Goal: Check status: Check status

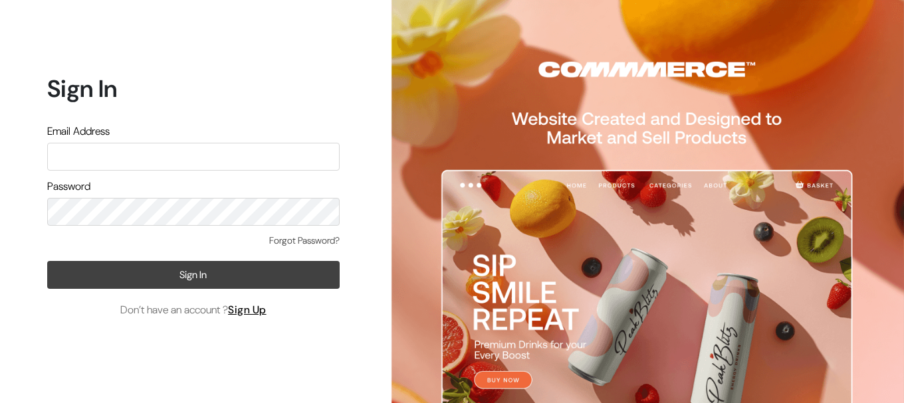
type input "[EMAIL_ADDRESS][DOMAIN_NAME]"
click at [154, 270] on button "Sign In" at bounding box center [193, 275] width 292 height 28
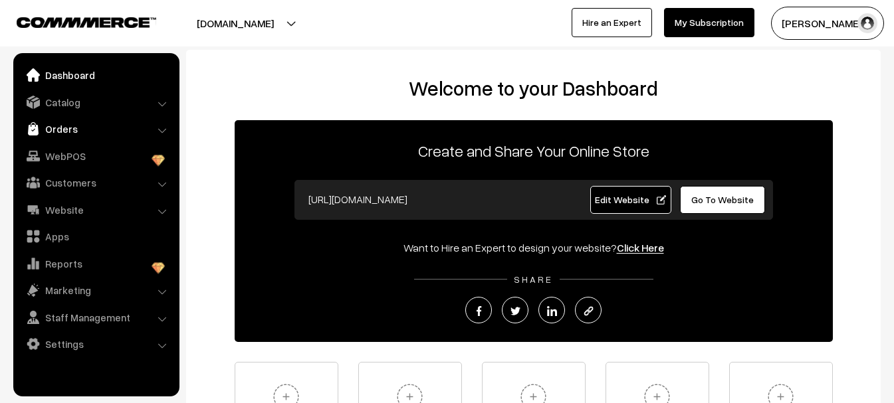
click at [61, 134] on link "Orders" at bounding box center [96, 129] width 158 height 24
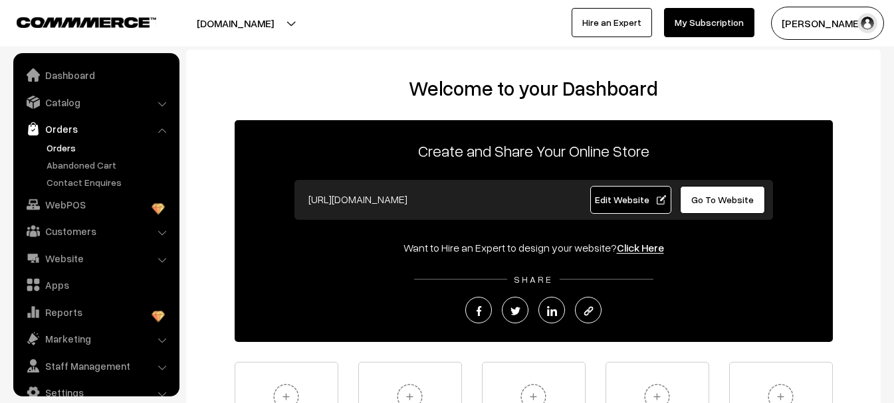
click at [67, 149] on link "Orders" at bounding box center [109, 148] width 132 height 14
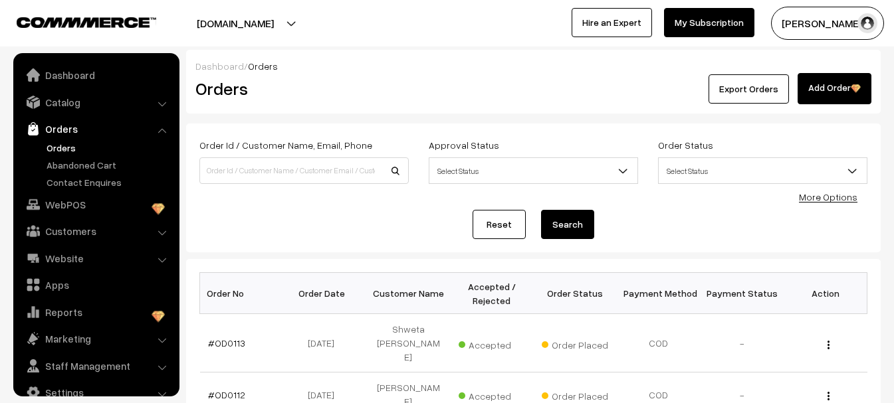
scroll to position [21, 0]
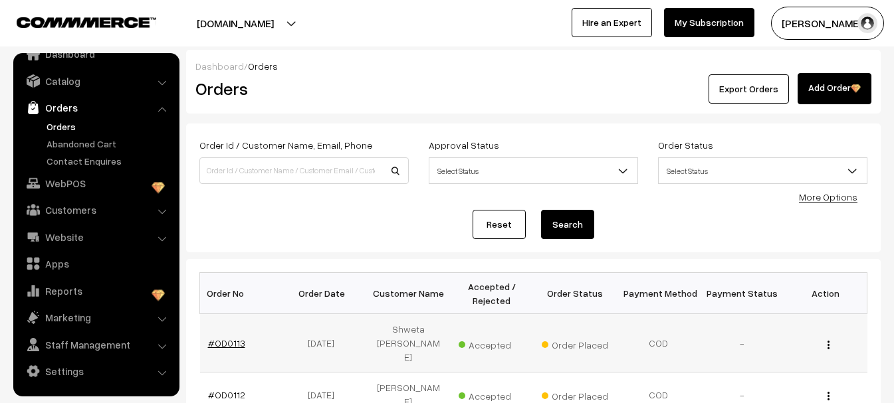
click at [231, 338] on link "#OD0113" at bounding box center [226, 343] width 37 height 11
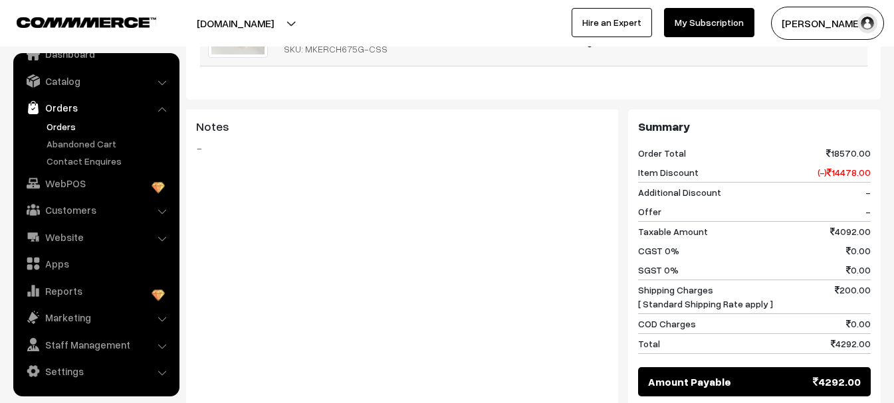
scroll to position [21, 0]
